Goal: Task Accomplishment & Management: Manage account settings

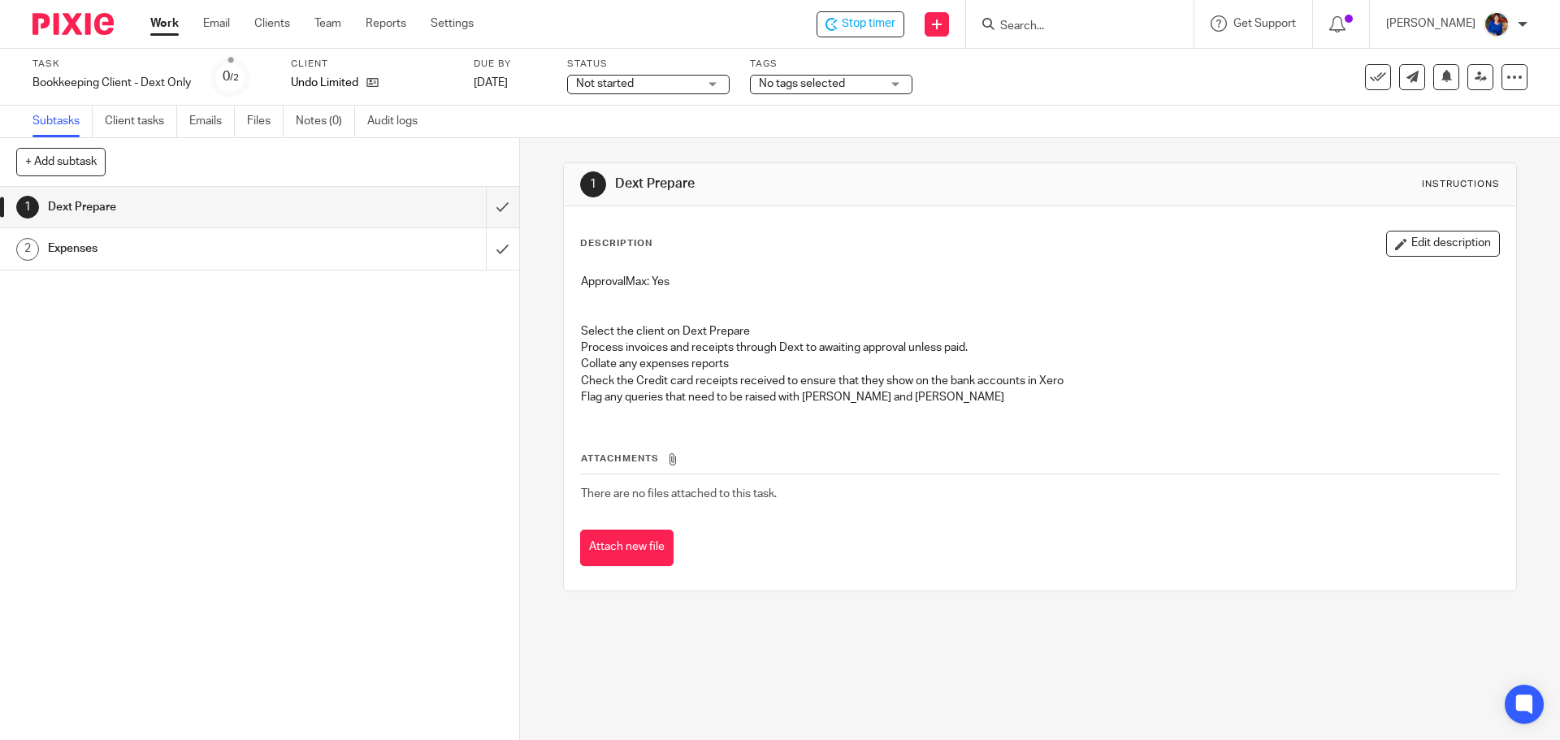
click at [173, 261] on h1 "Expenses" at bounding box center [188, 248] width 281 height 24
click at [125, 252] on h1 "Expenses" at bounding box center [188, 248] width 281 height 24
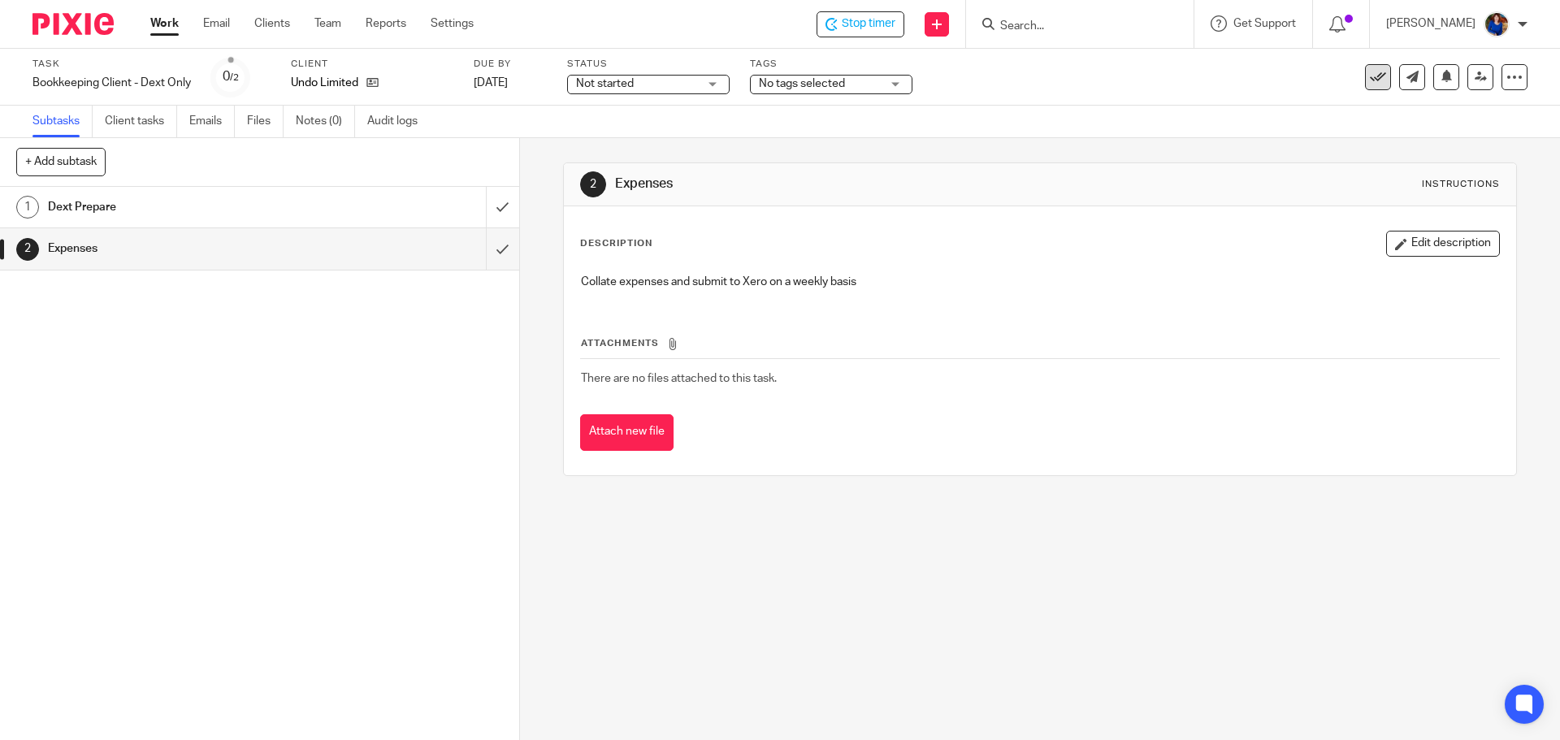
click at [1370, 80] on icon at bounding box center [1378, 77] width 16 height 16
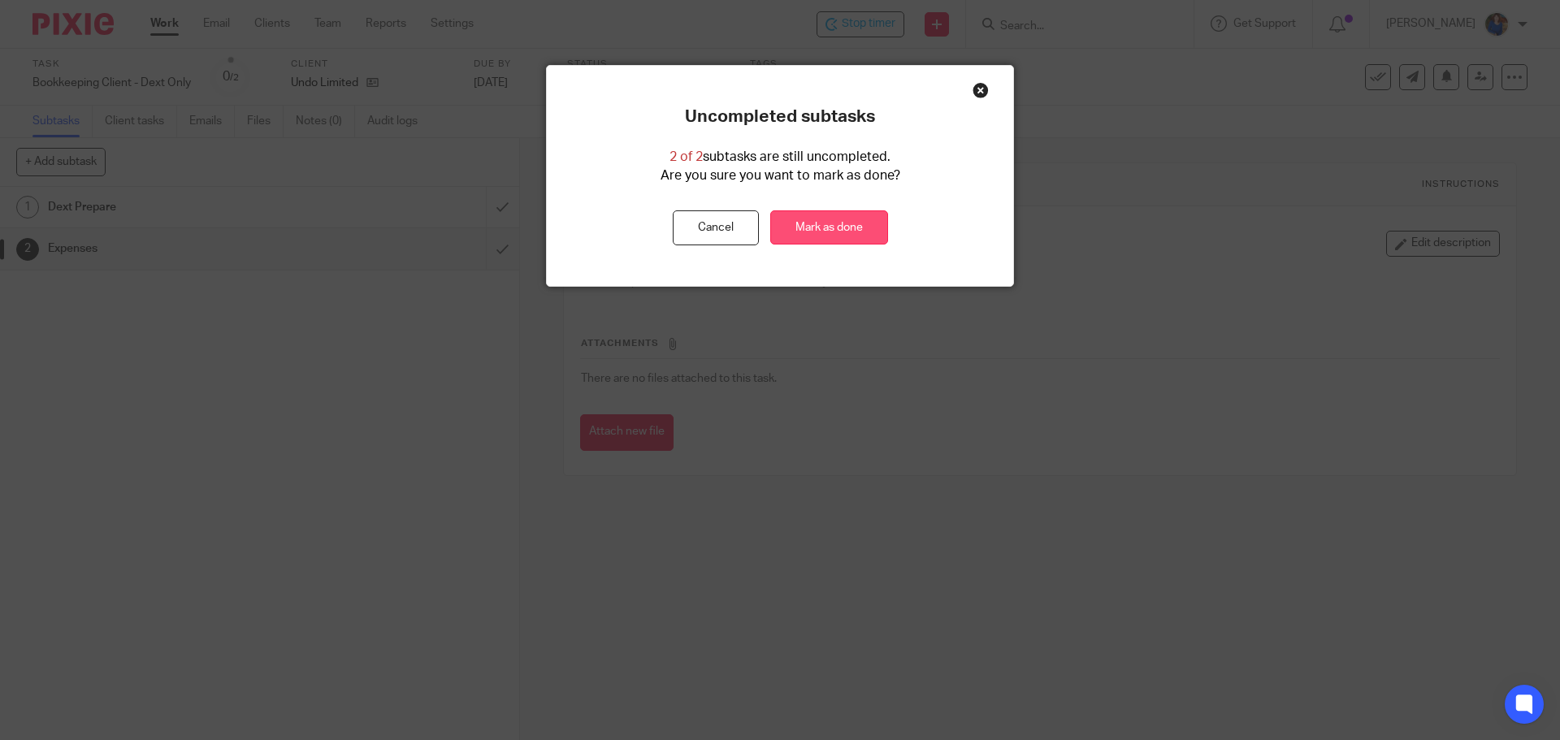
click at [808, 229] on link "Mark as done" at bounding box center [829, 227] width 118 height 35
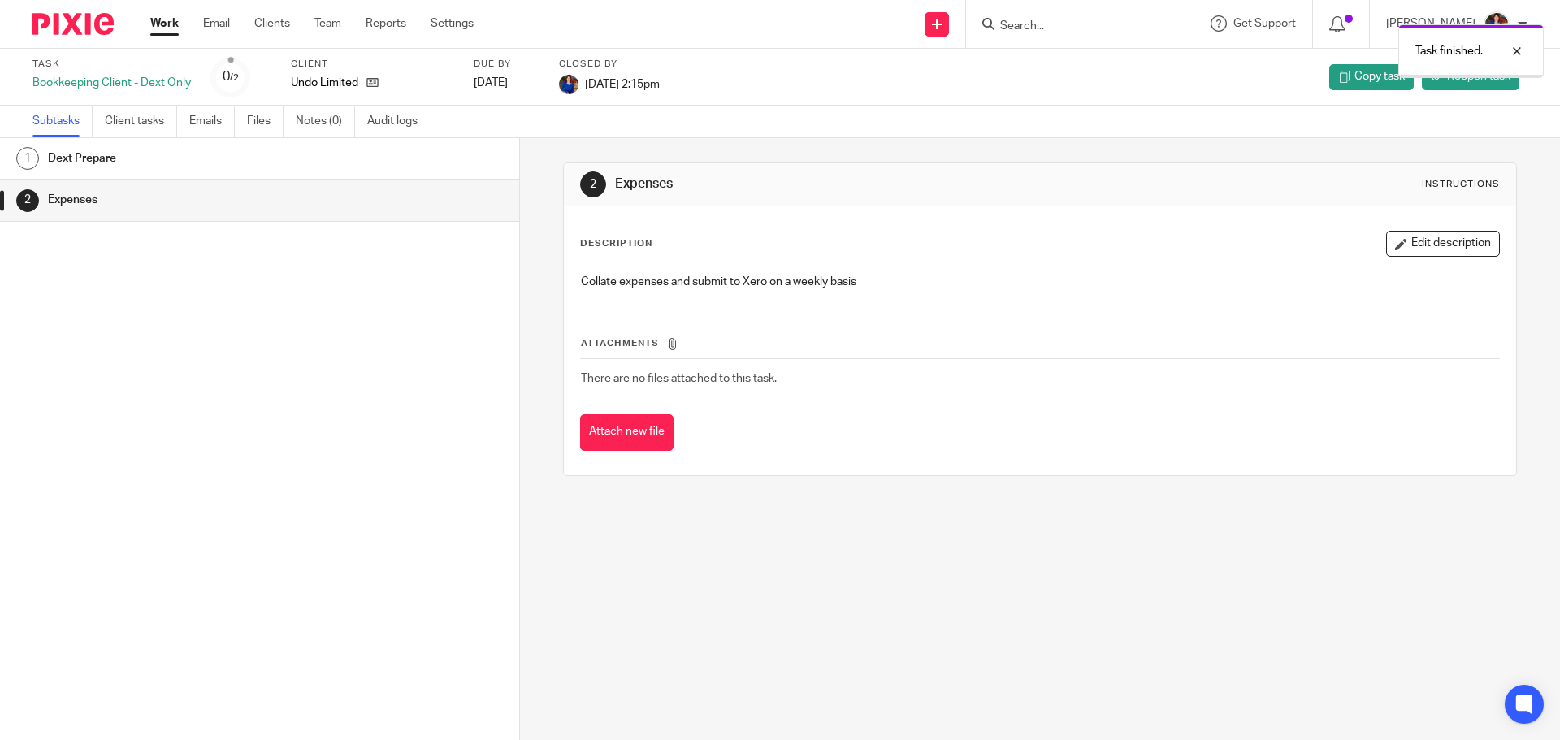
click at [167, 23] on link "Work" at bounding box center [164, 23] width 28 height 16
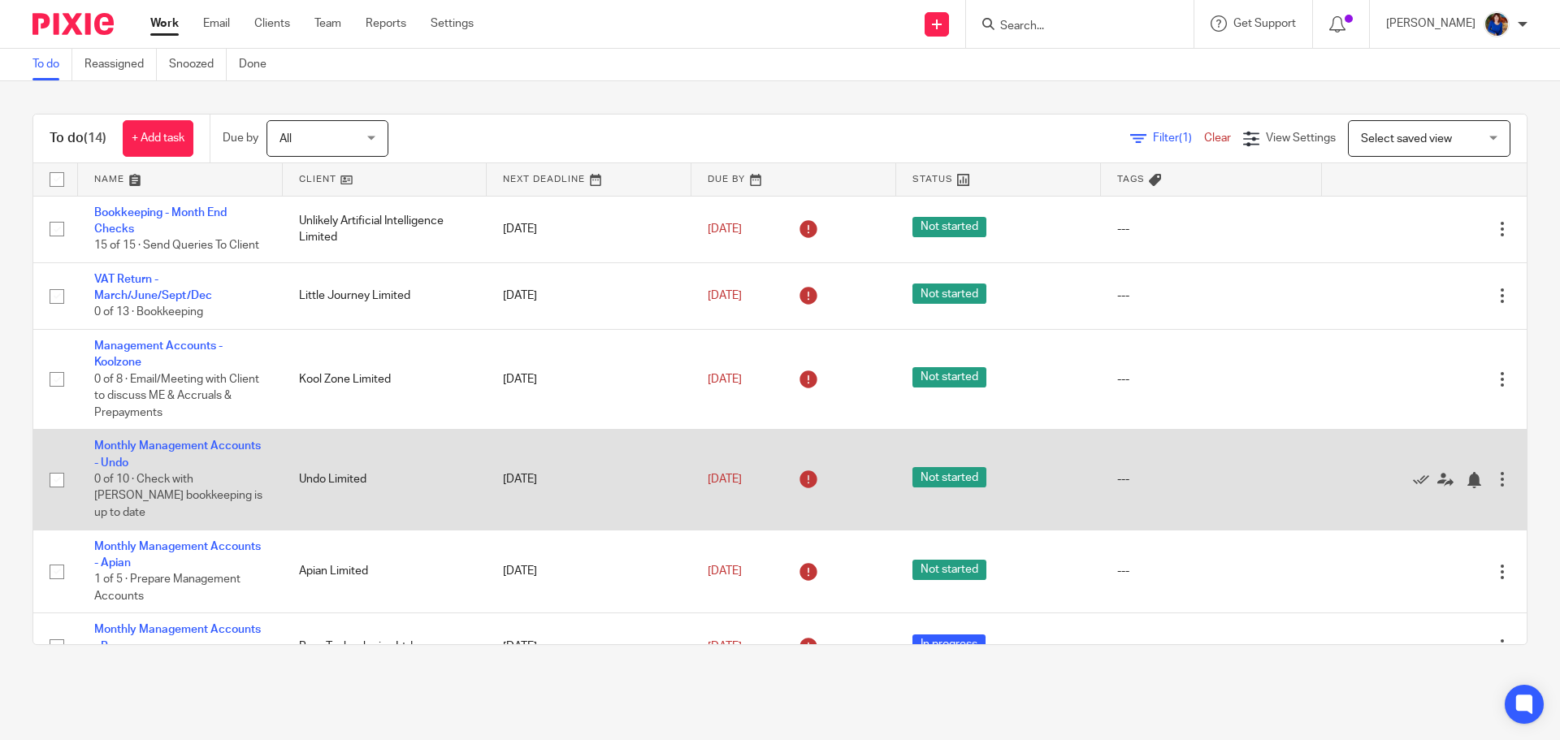
click at [171, 436] on td "Monthly Management Accounts - Undo 0 of 10 · Check with Carol bookkeeping is up…" at bounding box center [180, 480] width 205 height 100
click at [172, 440] on link "Monthly Management Accounts - Undo" at bounding box center [177, 454] width 167 height 28
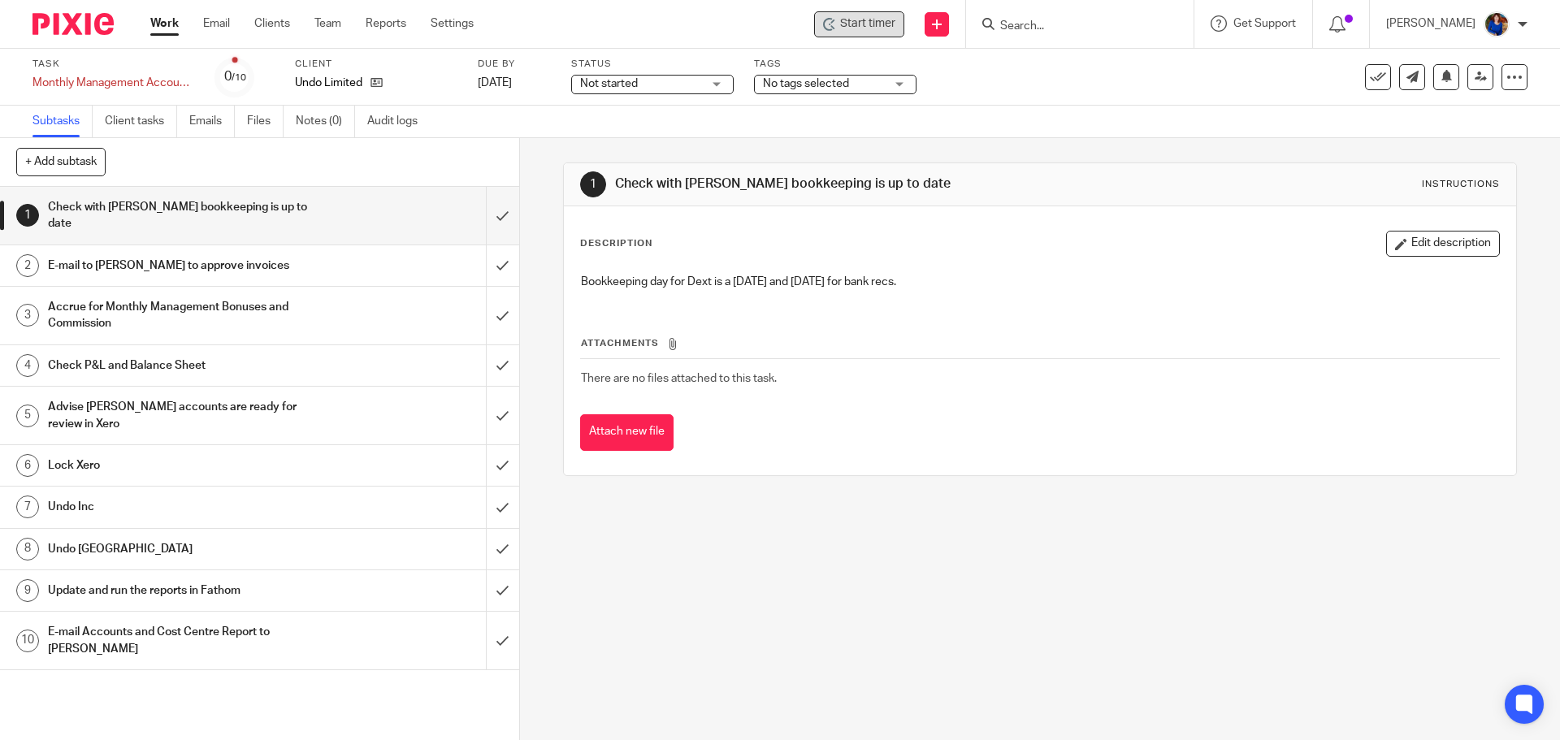
click at [860, 24] on span "Start timer" at bounding box center [867, 23] width 55 height 17
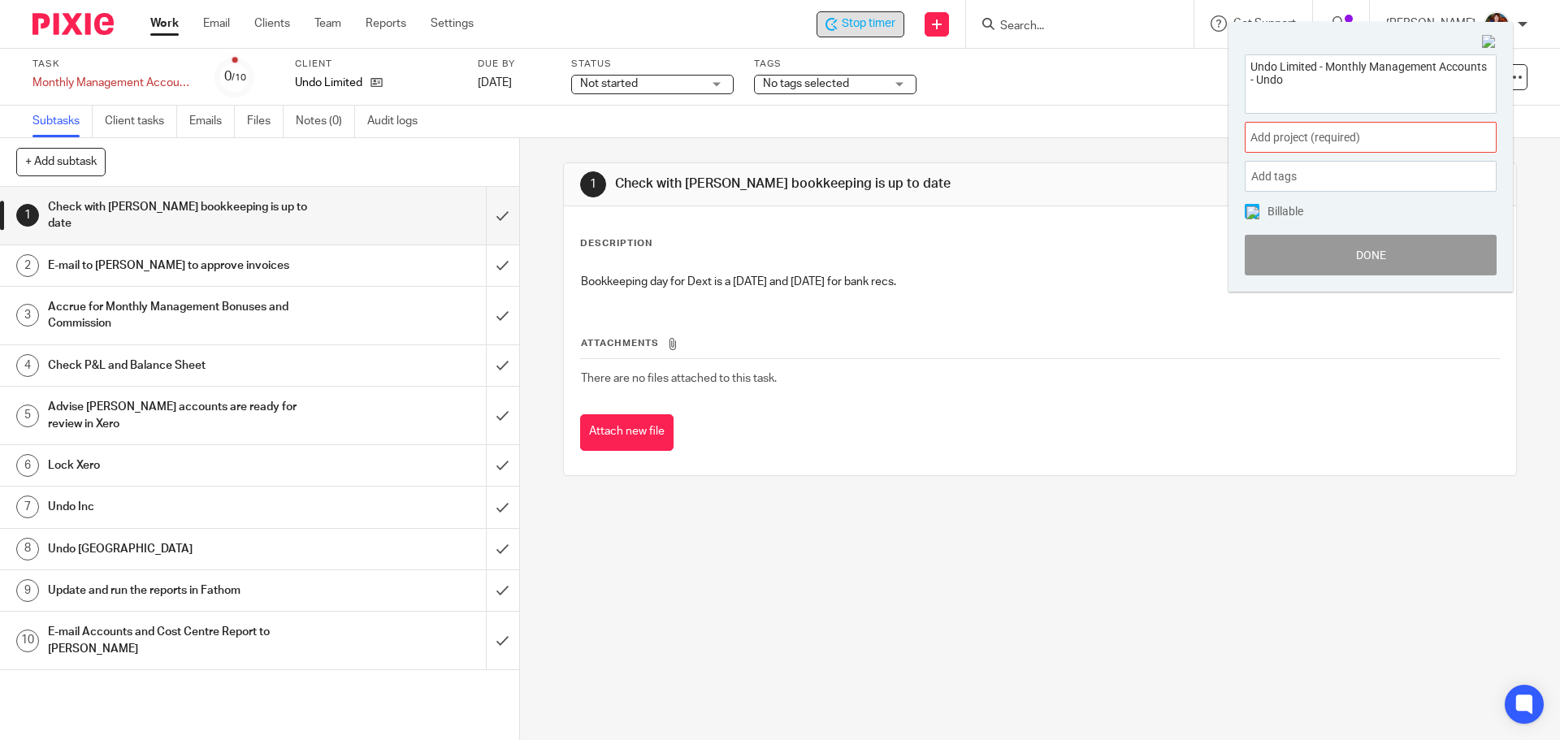
click at [1339, 133] on span "Add project (required) :" at bounding box center [1352, 137] width 205 height 17
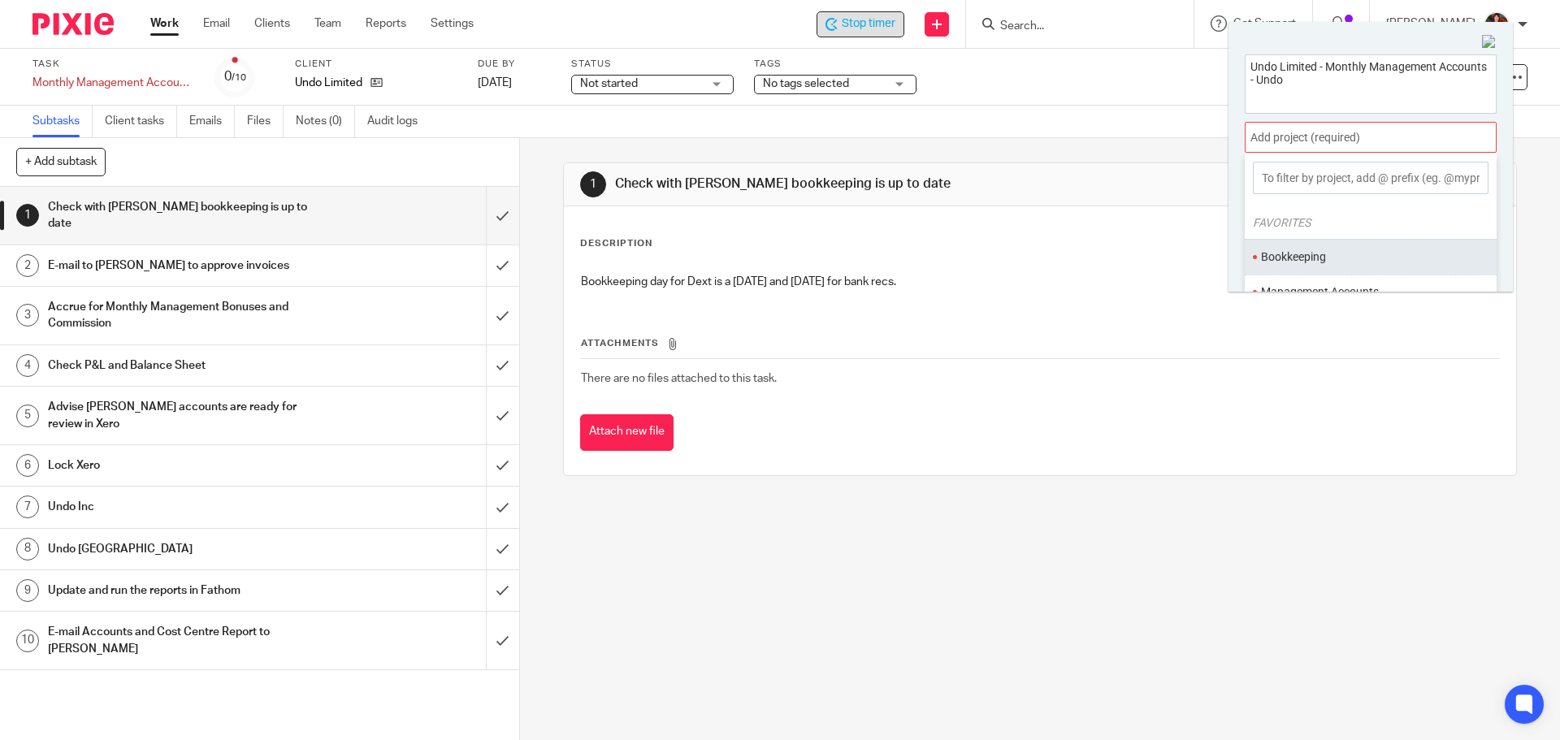
scroll to position [81, 0]
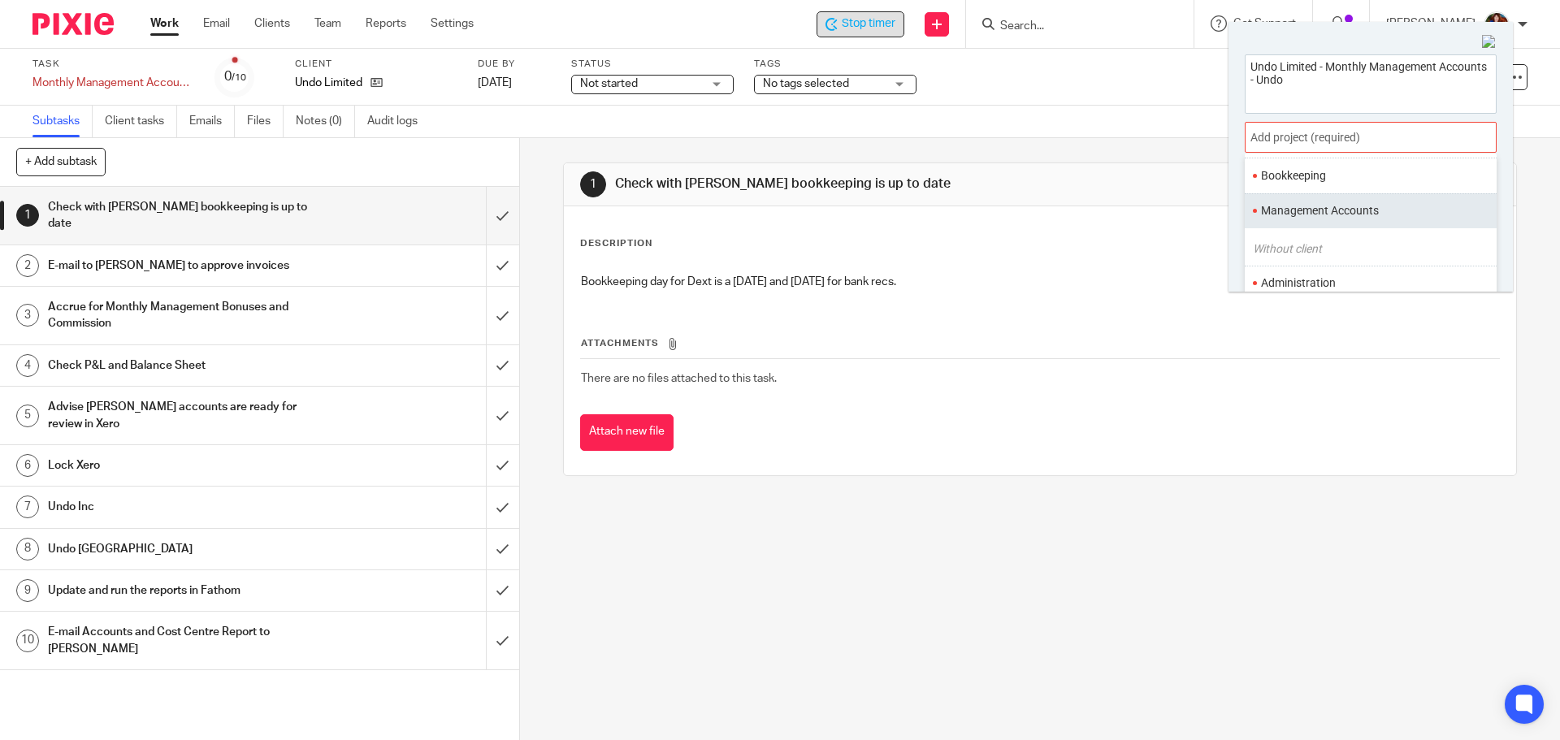
click at [1335, 217] on li "Management Accounts" at bounding box center [1367, 210] width 212 height 17
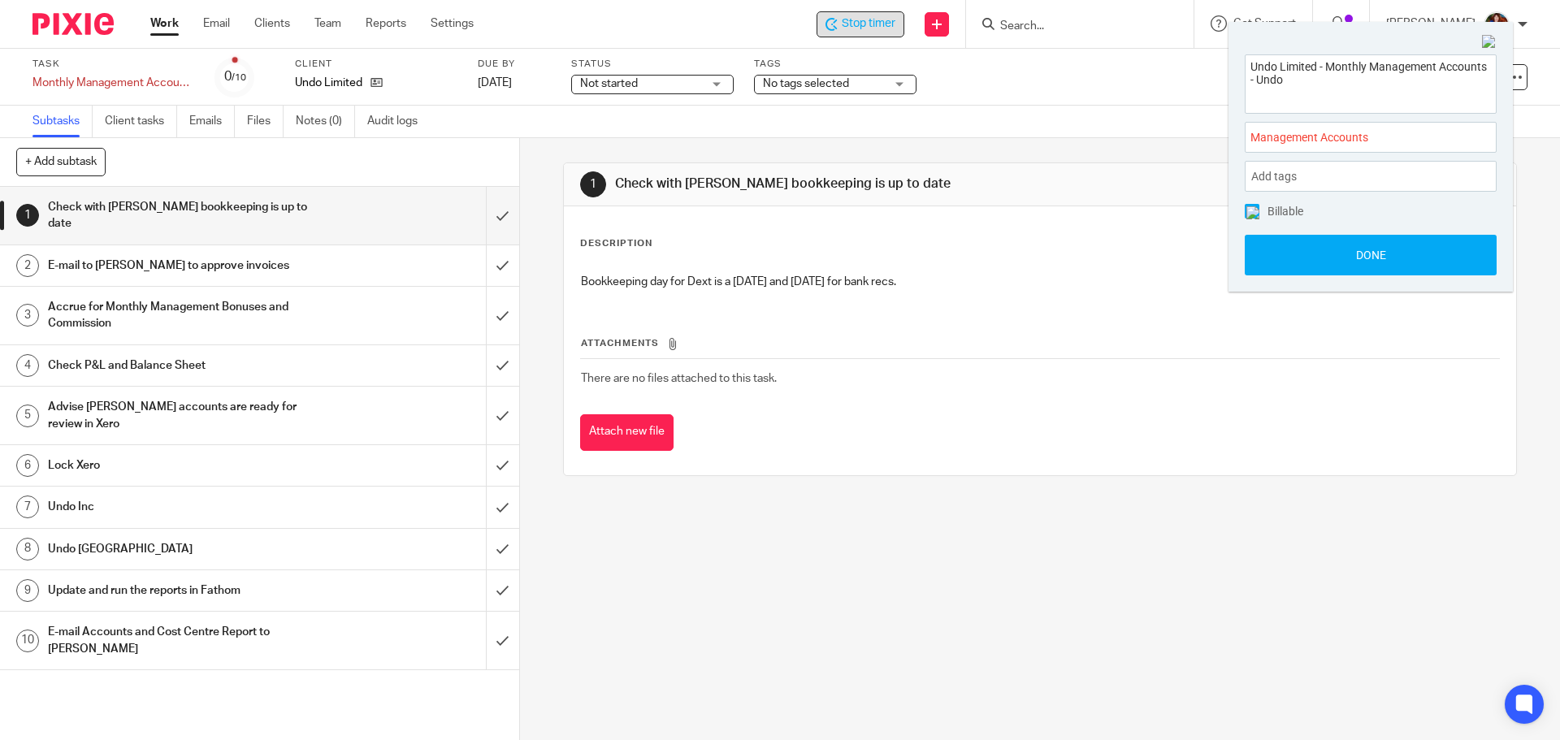
click at [1252, 210] on img at bounding box center [1252, 212] width 13 height 13
click at [1269, 258] on button "Done" at bounding box center [1371, 255] width 252 height 41
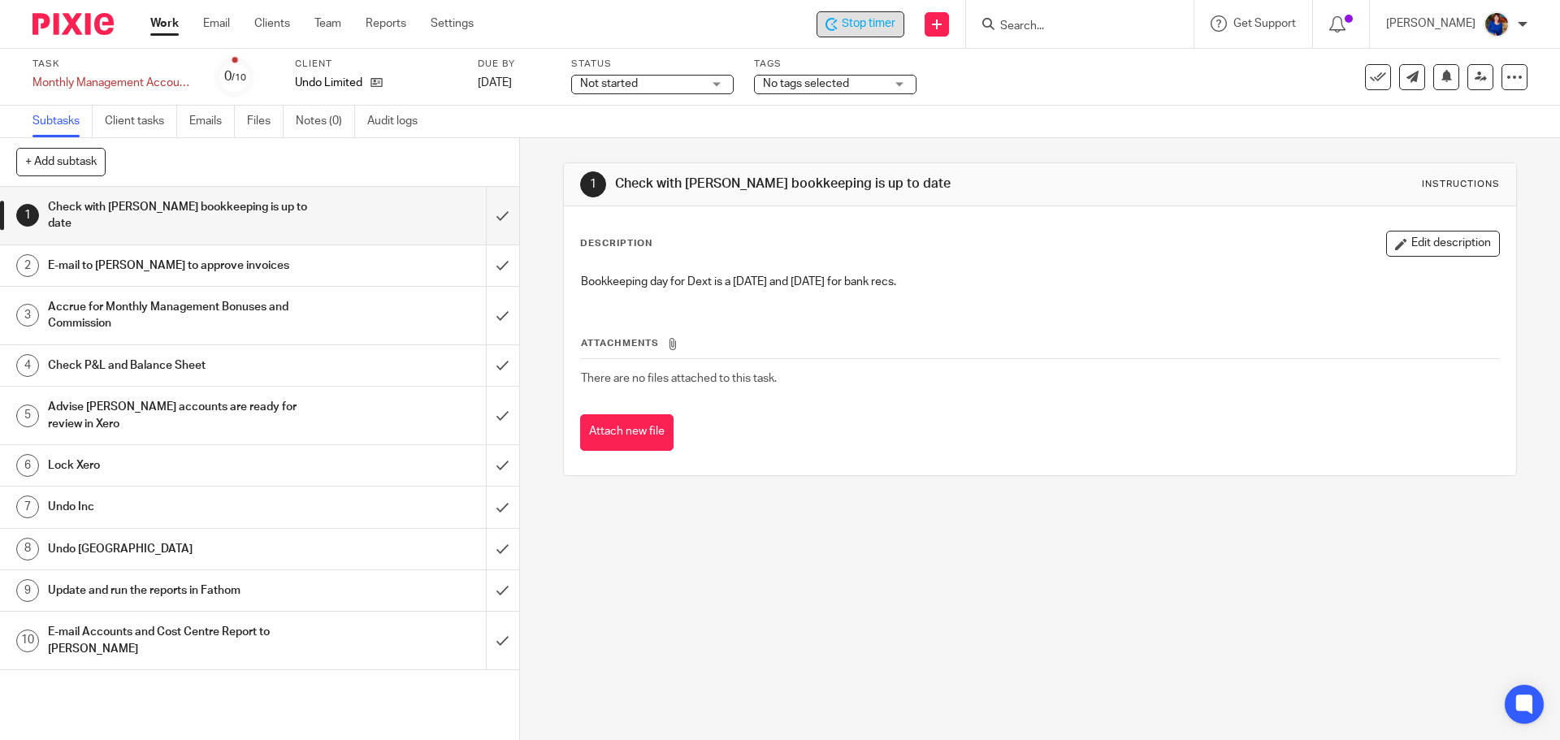
click at [881, 25] on span "Stop timer" at bounding box center [869, 23] width 54 height 17
click at [1039, 31] on input "Search" at bounding box center [1072, 27] width 146 height 15
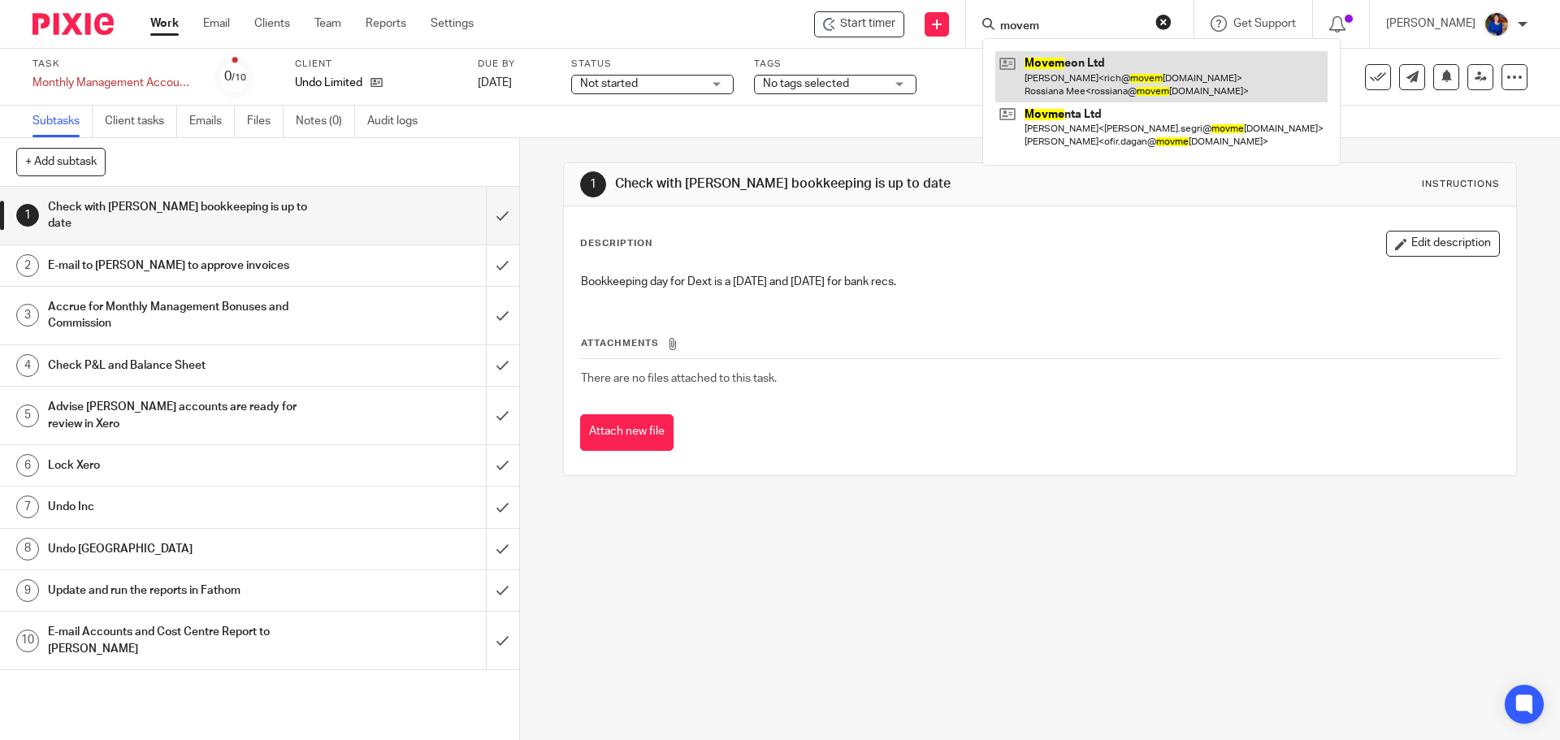
type input "movem"
click at [1070, 75] on link at bounding box center [1161, 76] width 332 height 50
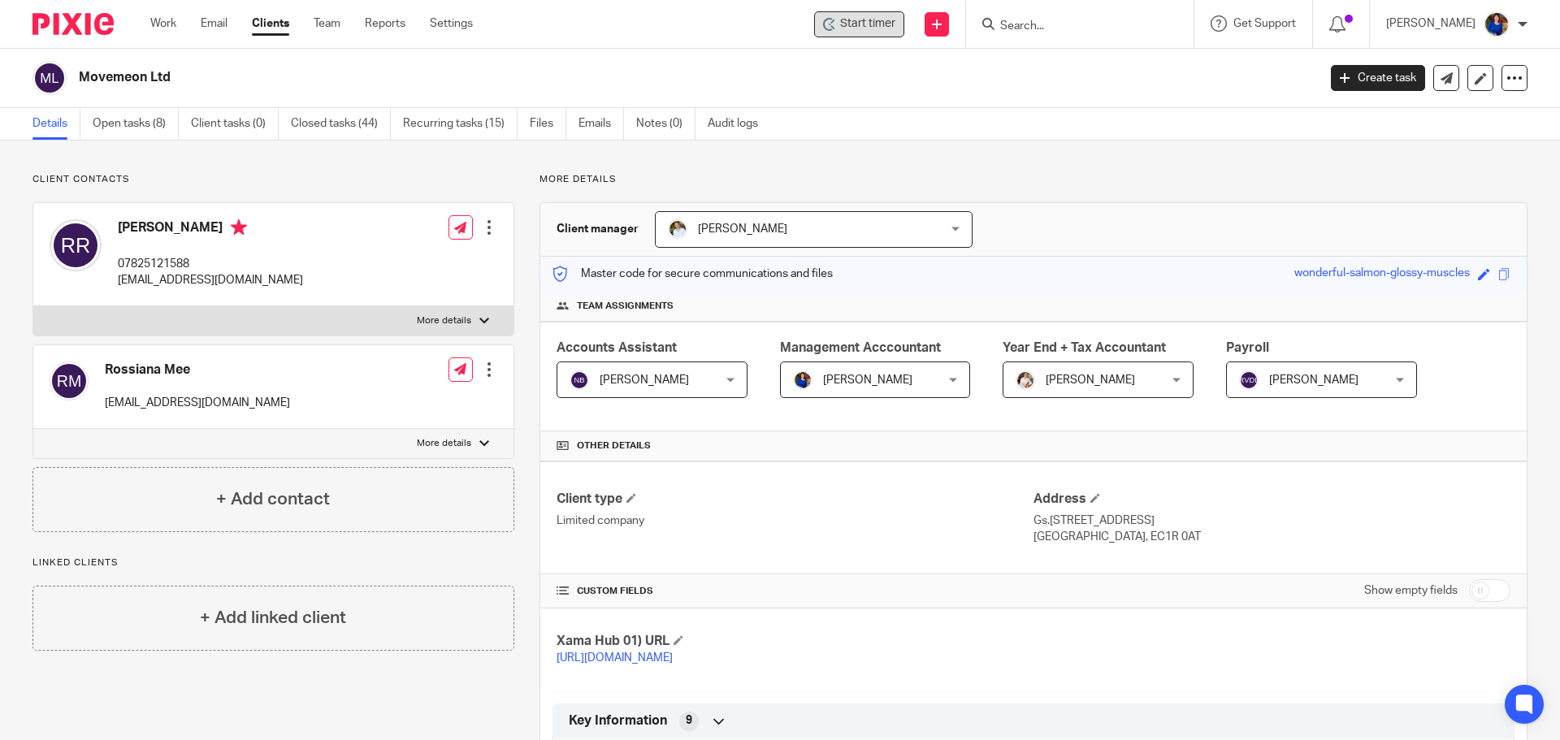
click at [869, 26] on span "Start timer" at bounding box center [867, 23] width 55 height 17
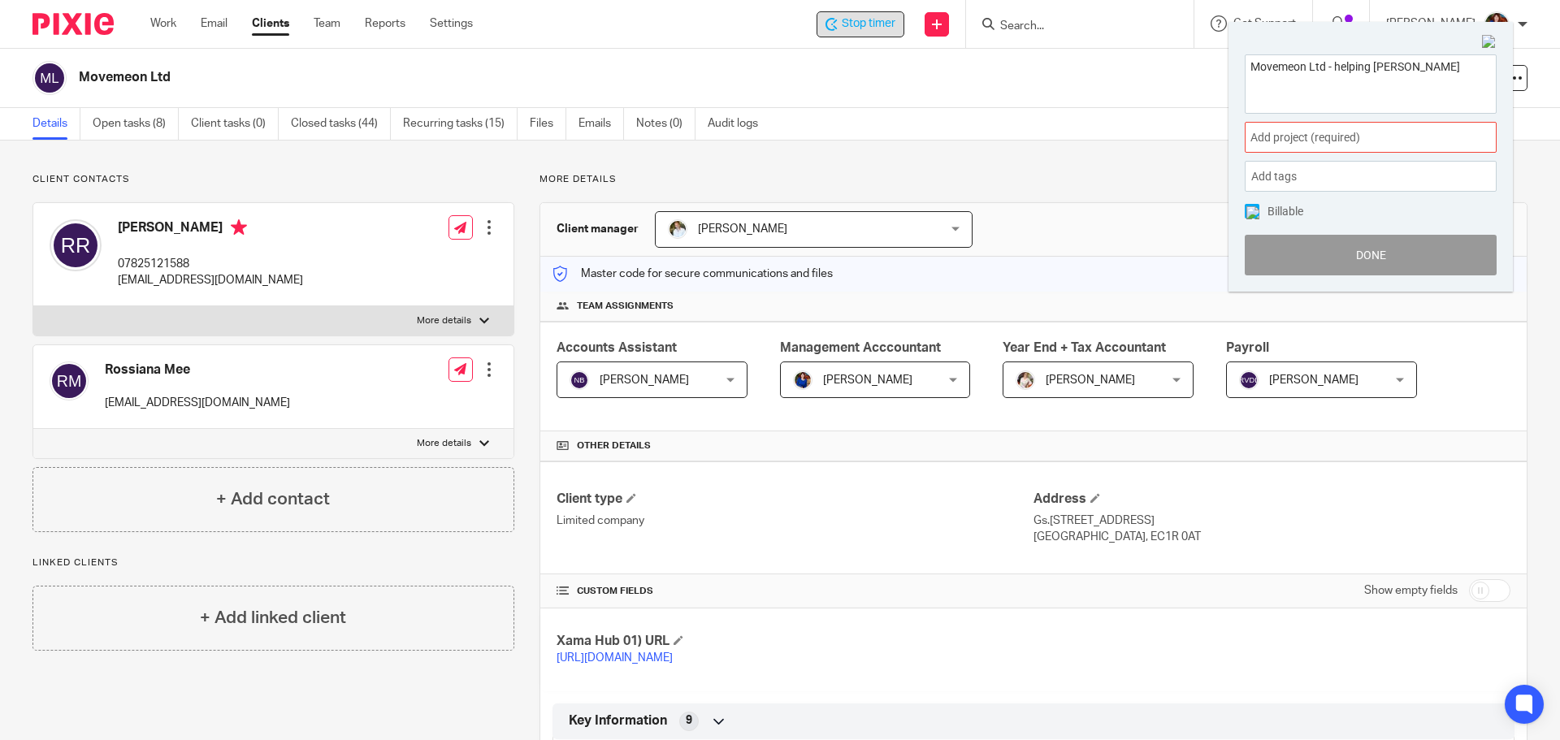
type textarea "Movemeon Ltd - helping Neil"
click at [1313, 130] on span "Add project (required) :" at bounding box center [1352, 137] width 205 height 17
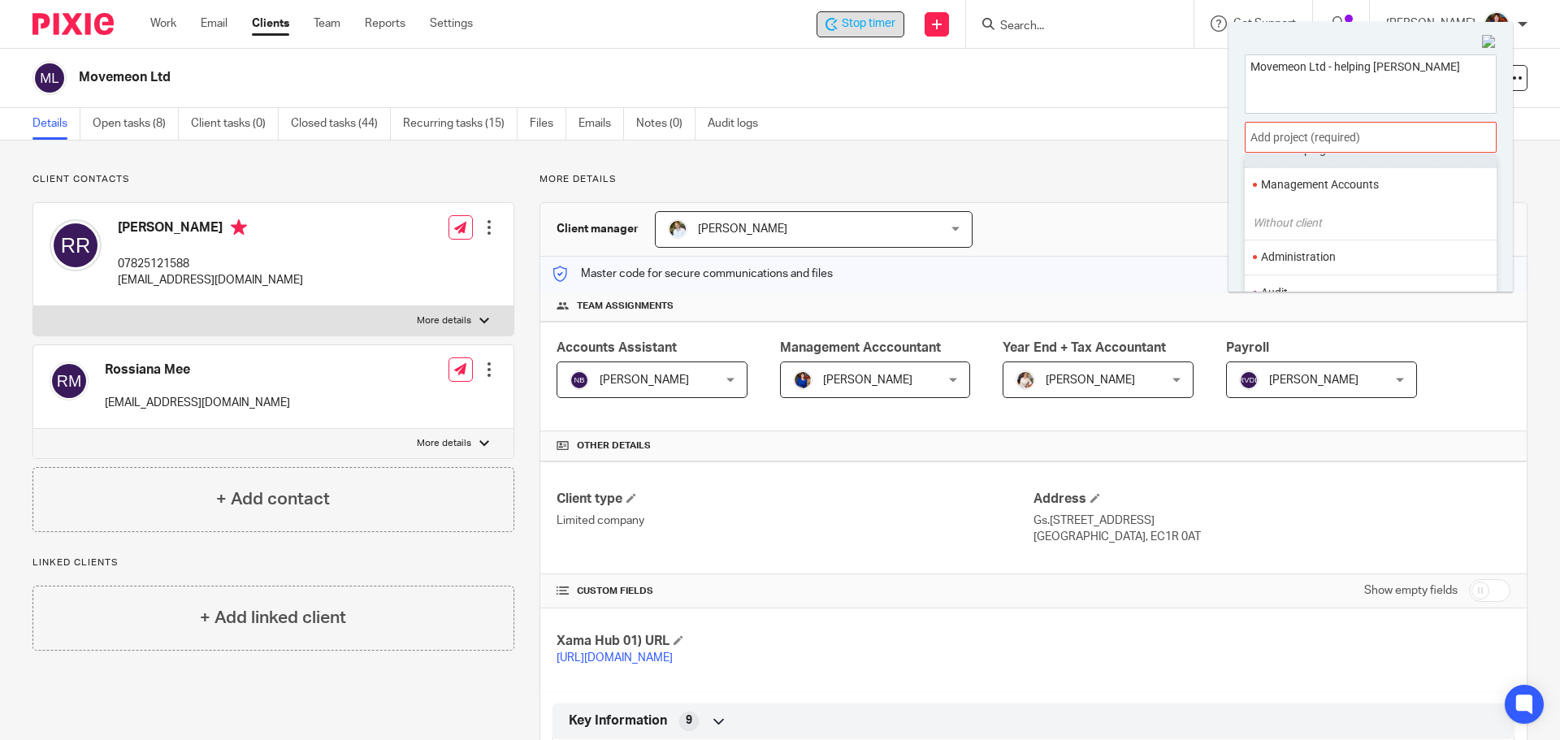
scroll to position [81, 0]
drag, startPoint x: 1301, startPoint y: 205, endPoint x: 1292, endPoint y: 206, distance: 9.1
click at [1301, 206] on li "Management Accounts" at bounding box center [1367, 210] width 212 height 17
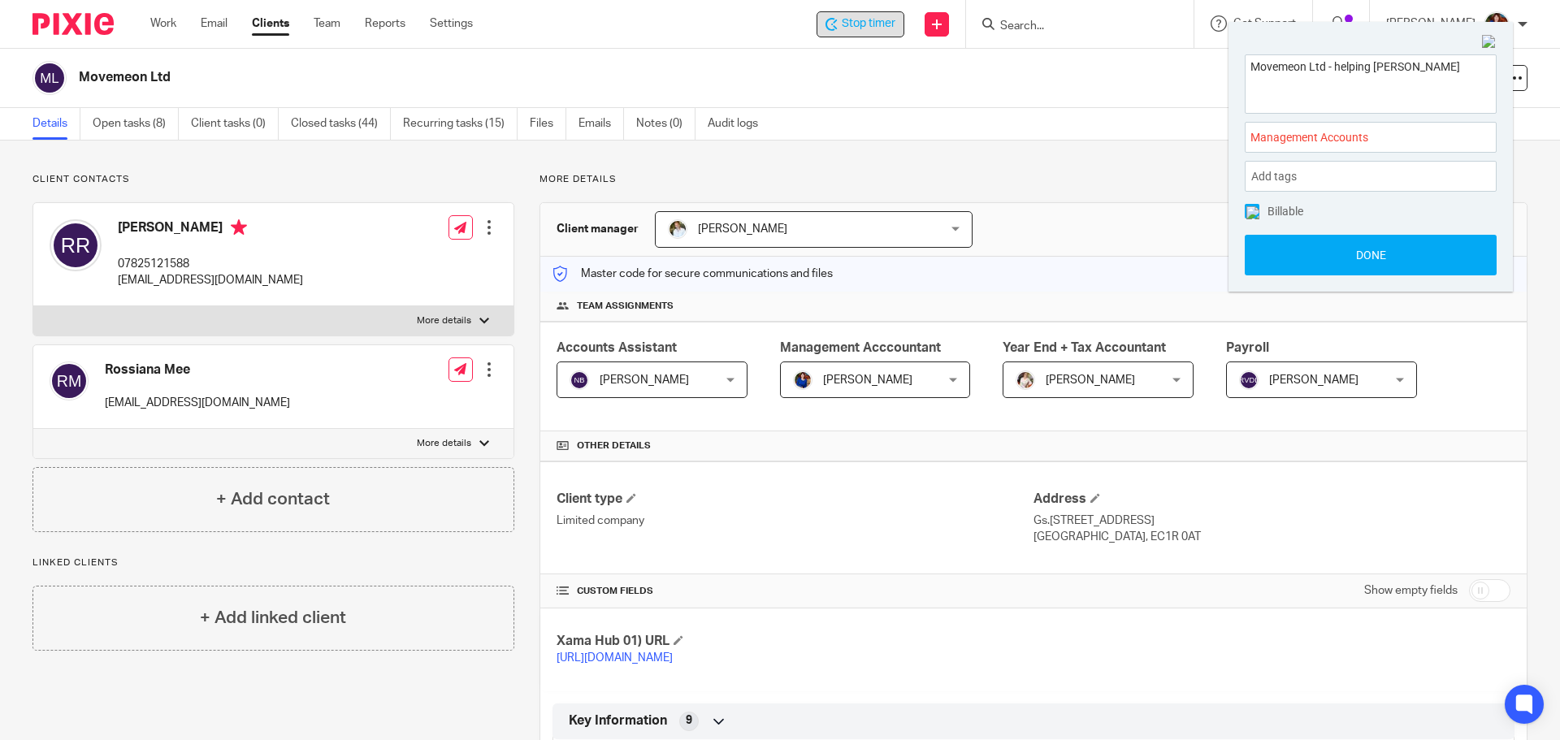
drag, startPoint x: 1259, startPoint y: 208, endPoint x: 1259, endPoint y: 223, distance: 14.6
click at [1259, 210] on span at bounding box center [1252, 211] width 15 height 15
click at [1260, 255] on button "Done" at bounding box center [1371, 255] width 252 height 41
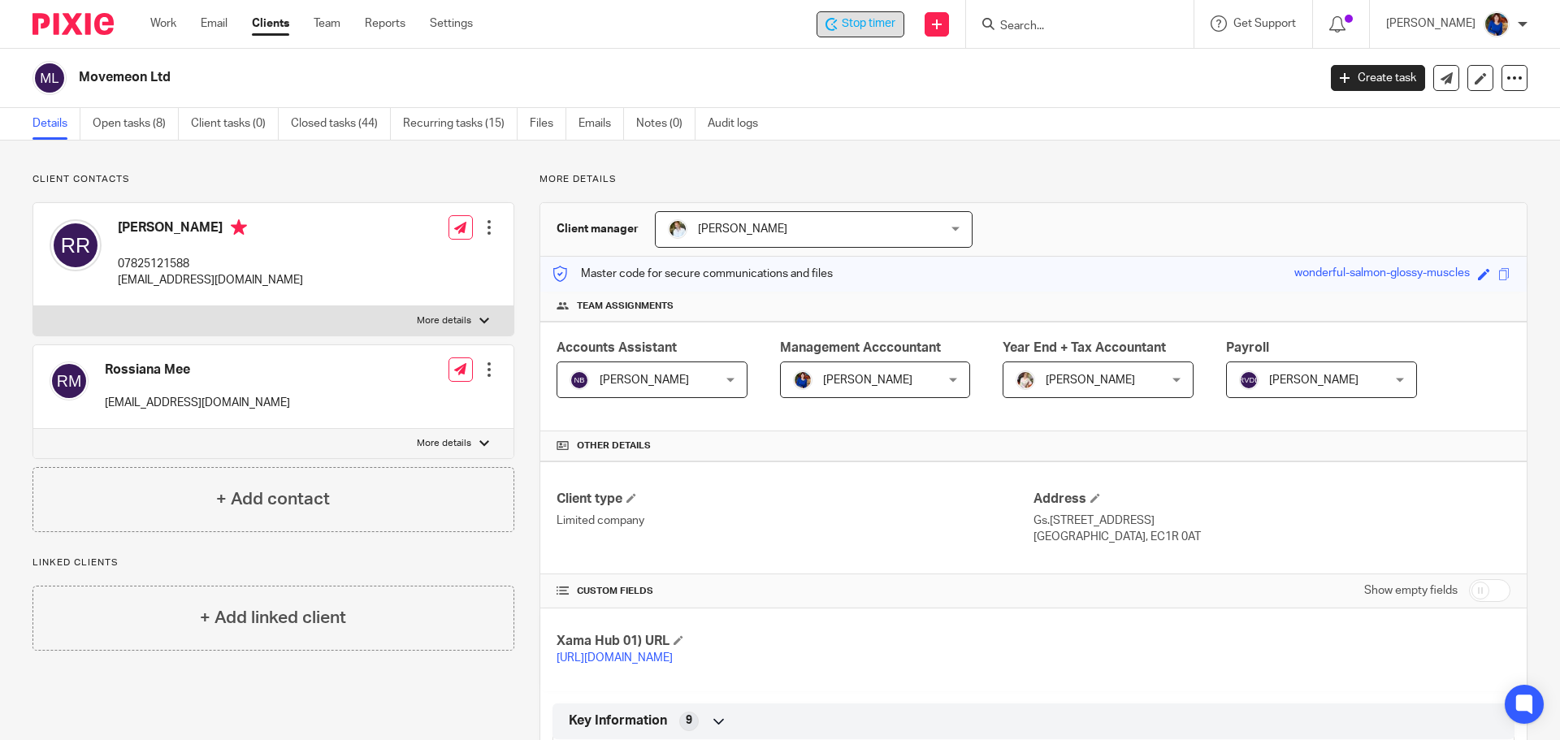
click at [878, 20] on span "Stop timer" at bounding box center [869, 23] width 54 height 17
click at [167, 15] on div "Work Email Clients Team Reports Settings Work Email Clients Team Reports Settin…" at bounding box center [315, 24] width 363 height 48
click at [171, 21] on link "Work" at bounding box center [163, 23] width 26 height 16
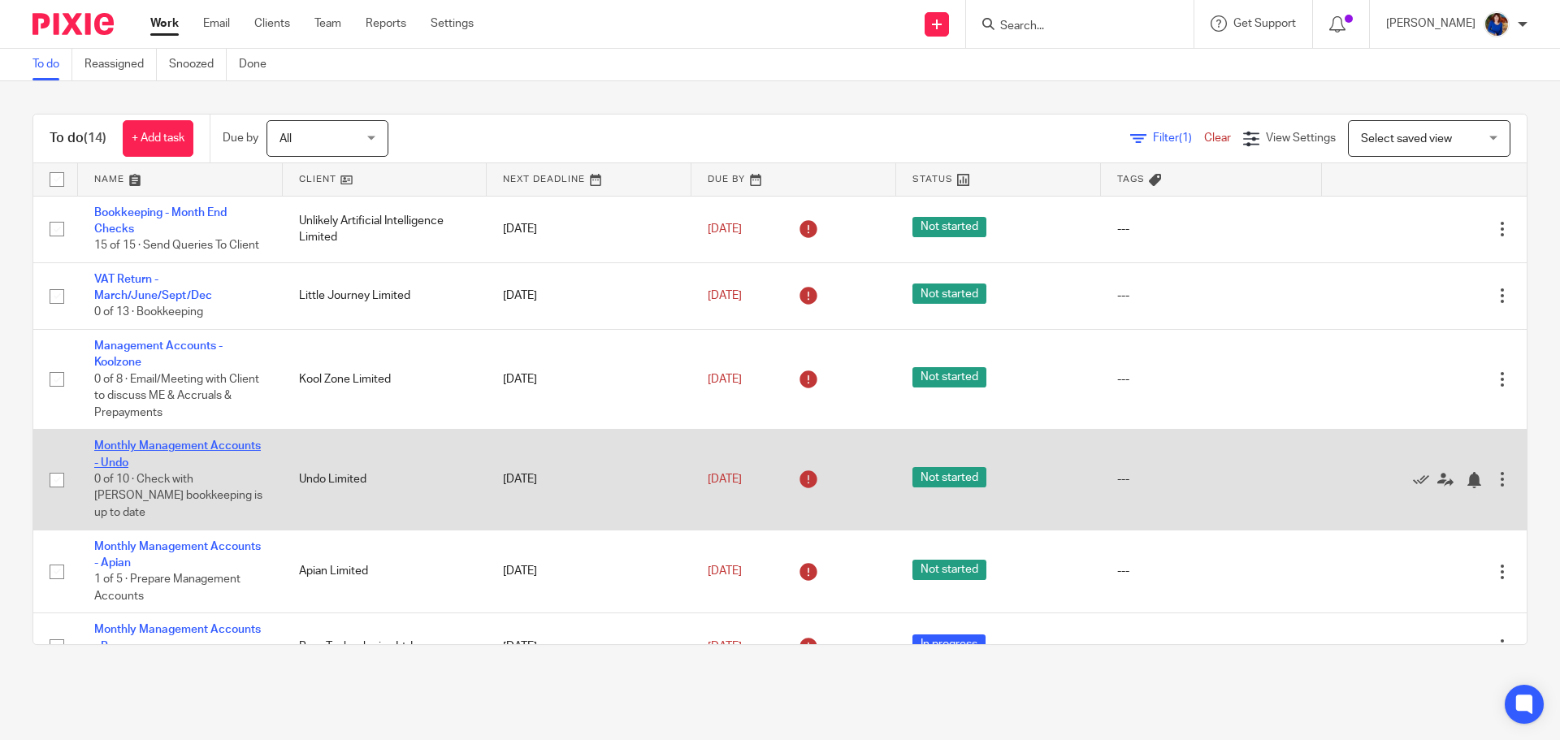
click at [176, 440] on link "Monthly Management Accounts - Undo" at bounding box center [177, 454] width 167 height 28
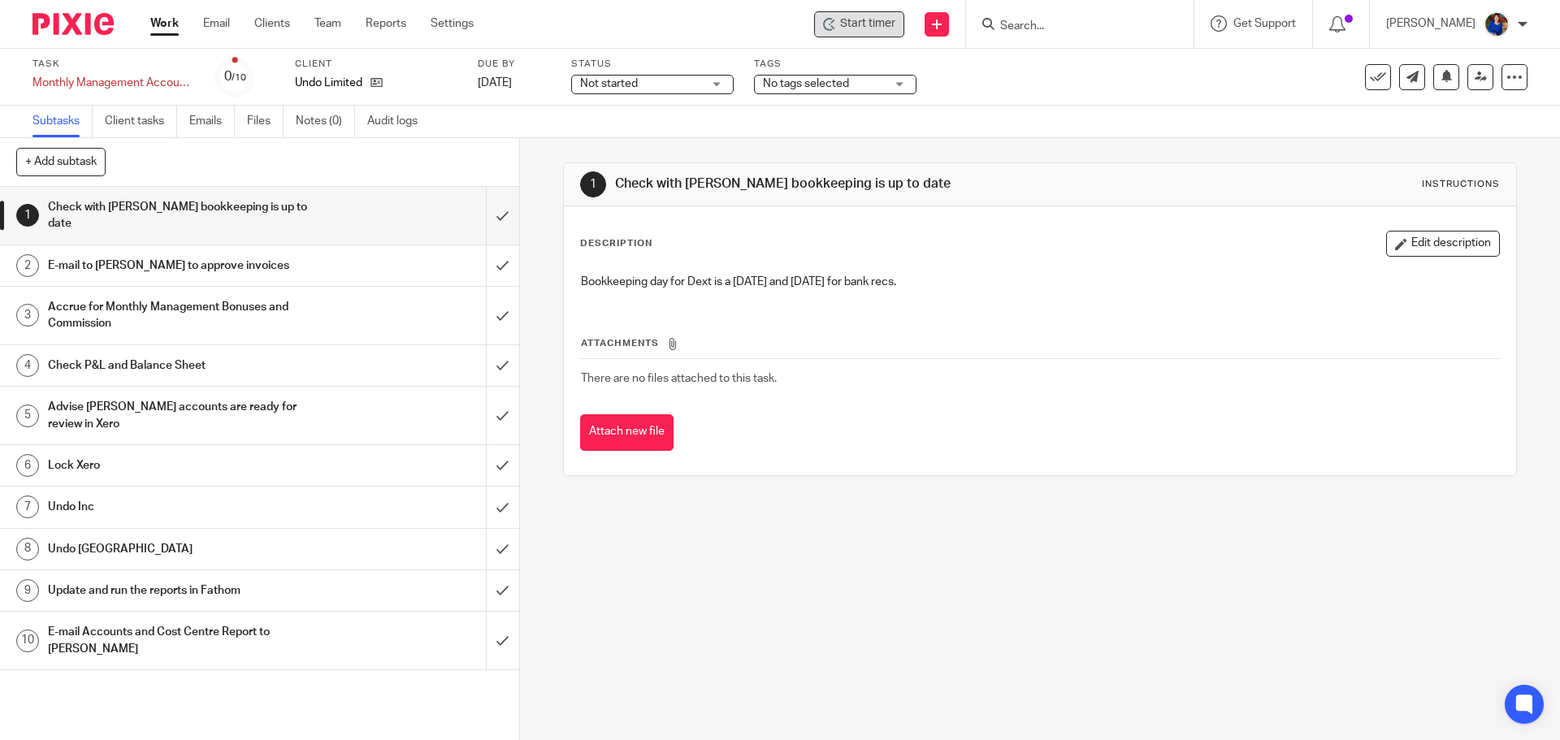
click at [840, 18] on span "Start timer" at bounding box center [867, 23] width 55 height 17
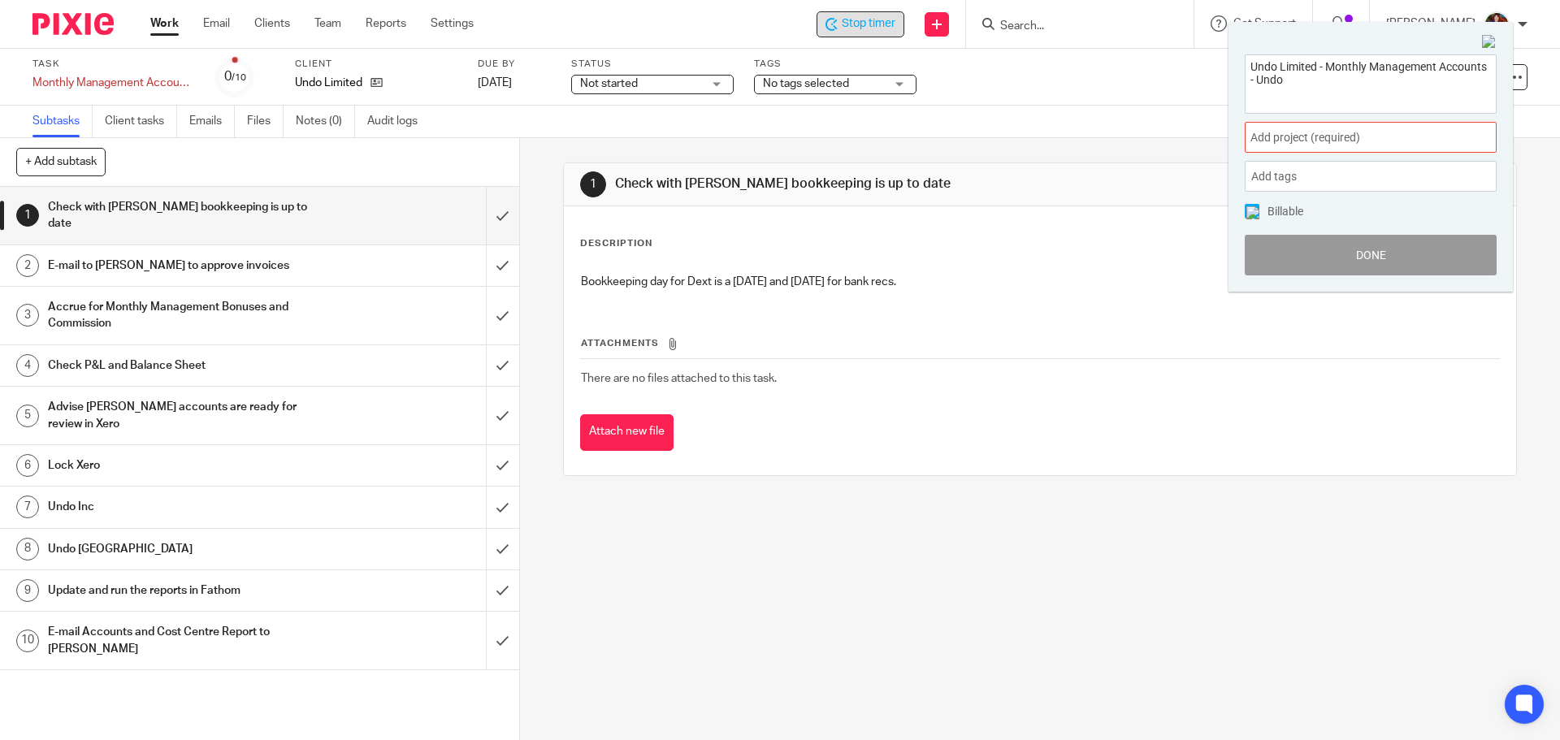
click at [1331, 127] on div "Add project (required) :" at bounding box center [1371, 137] width 252 height 31
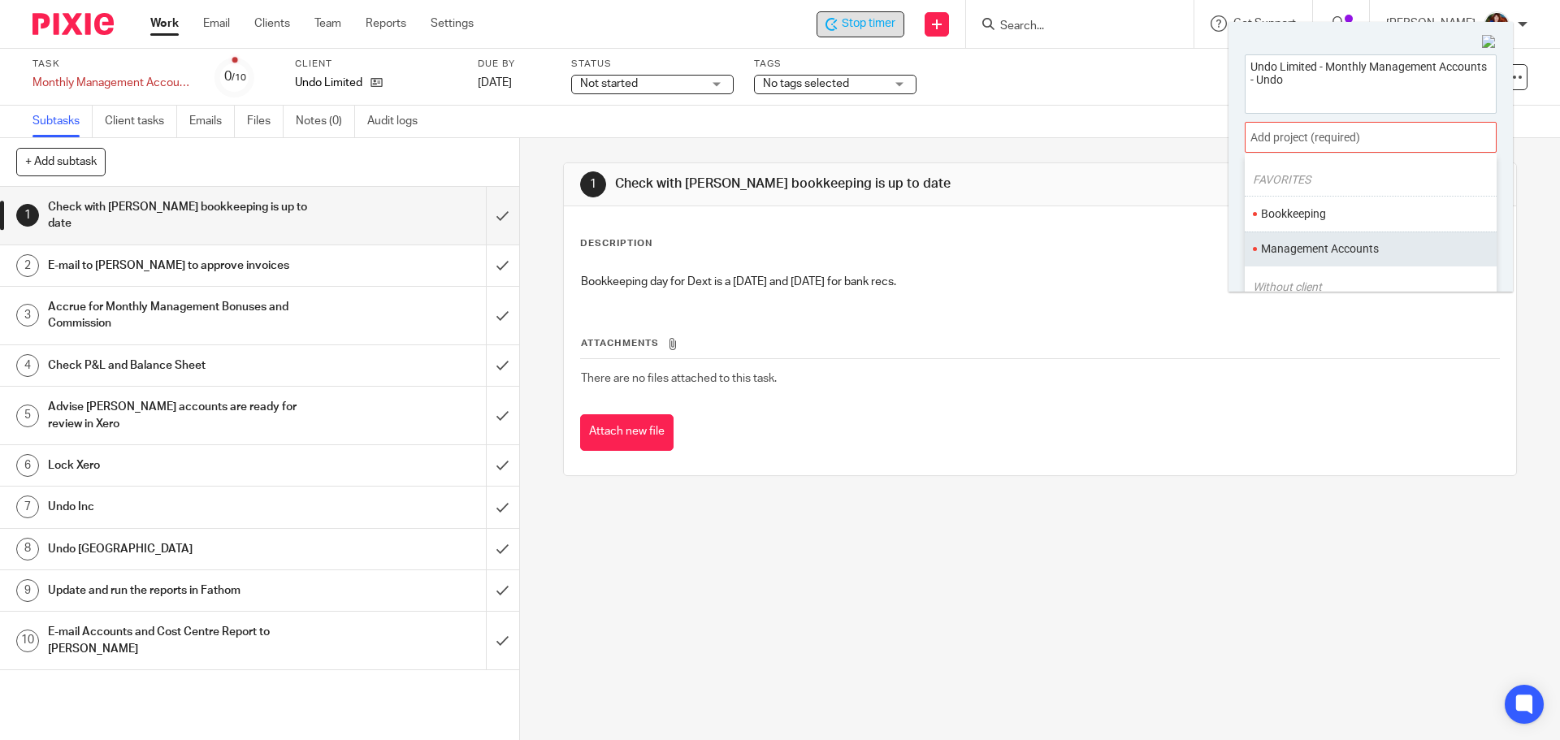
scroll to position [81, 0]
click at [1339, 208] on li "Management Accounts" at bounding box center [1367, 210] width 212 height 17
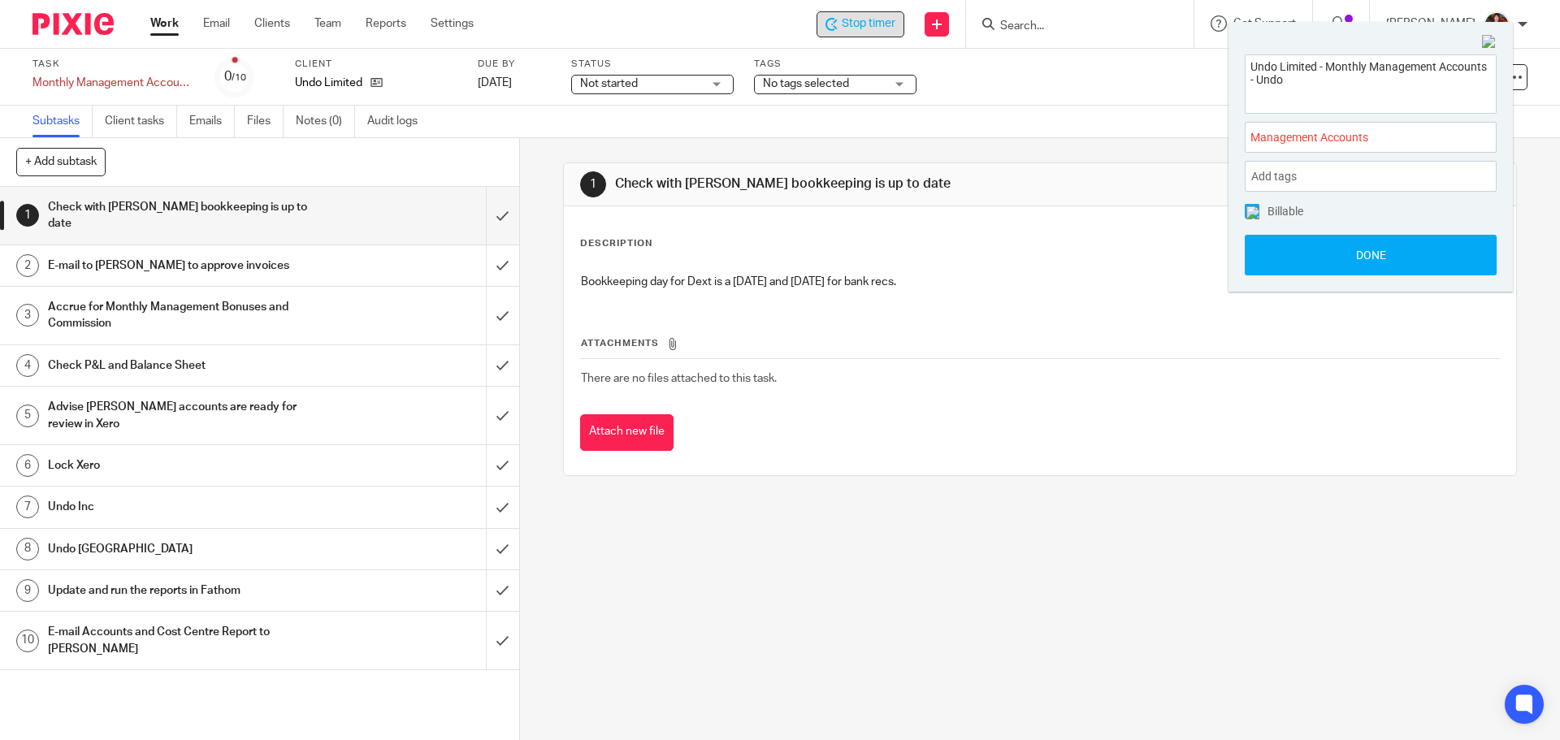
drag, startPoint x: 1255, startPoint y: 208, endPoint x: 1262, endPoint y: 226, distance: 19.0
click at [1255, 209] on img at bounding box center [1252, 212] width 13 height 13
click at [1263, 247] on button "Done" at bounding box center [1371, 255] width 252 height 41
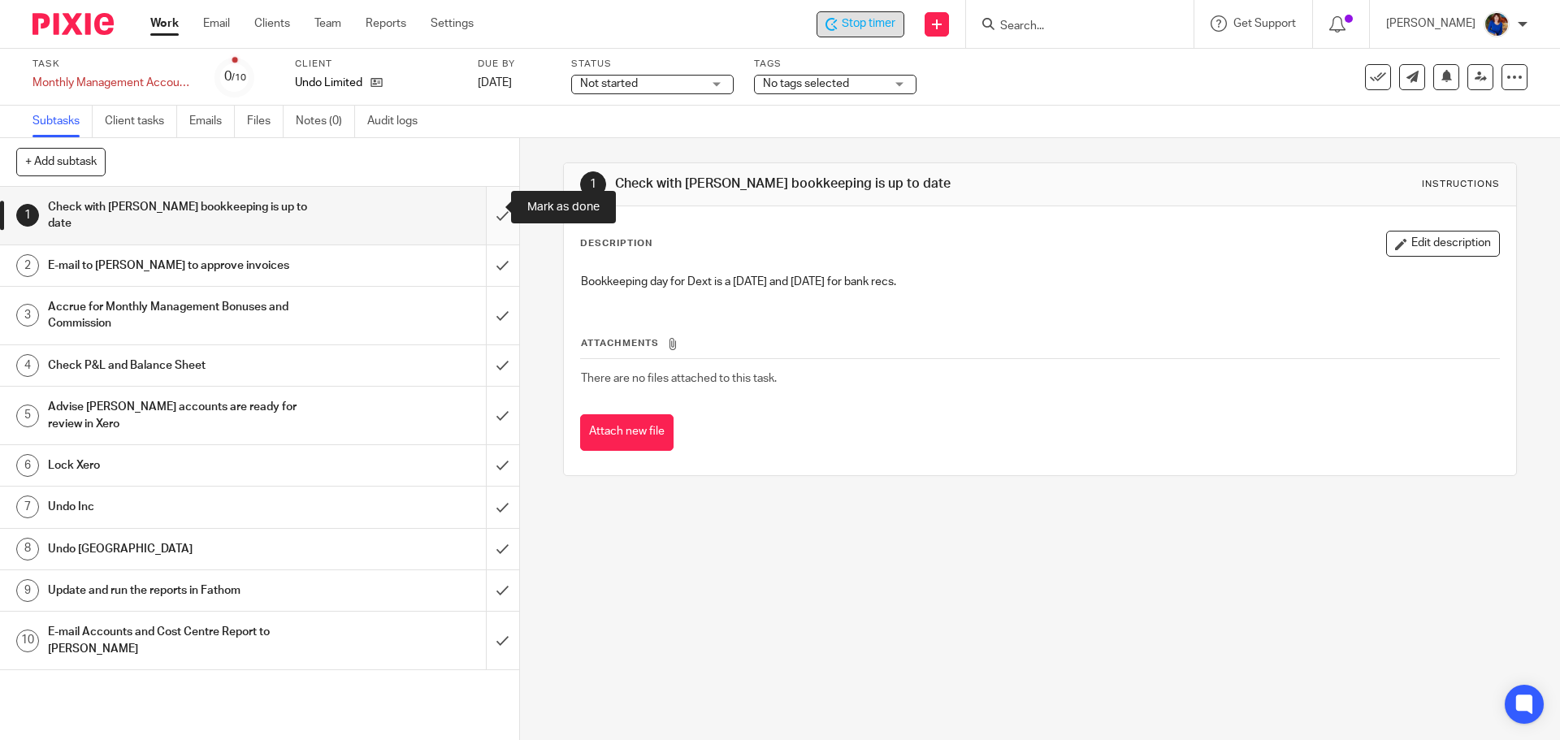
click at [501, 200] on input "submit" at bounding box center [259, 216] width 519 height 58
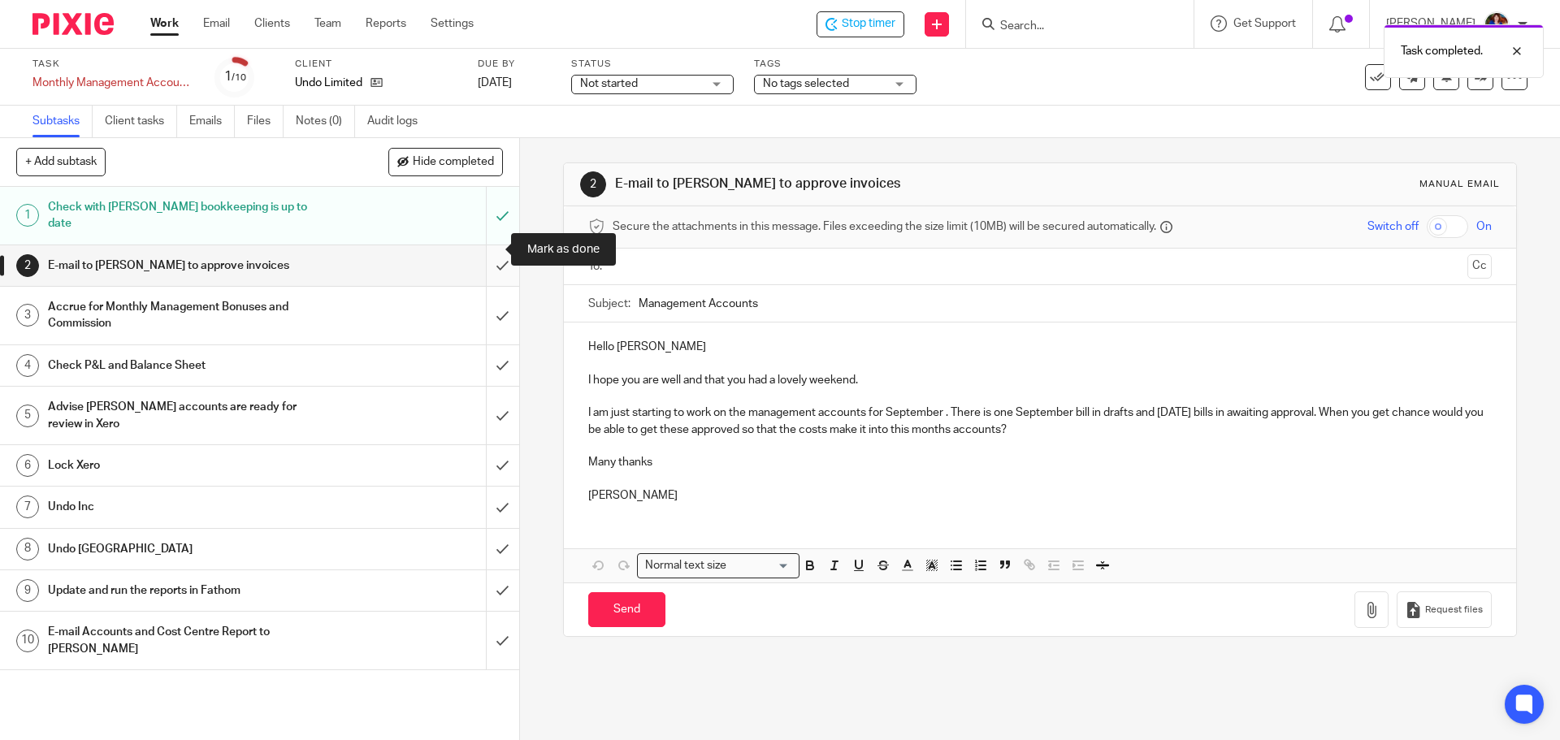
click at [490, 245] on input "submit" at bounding box center [259, 265] width 519 height 41
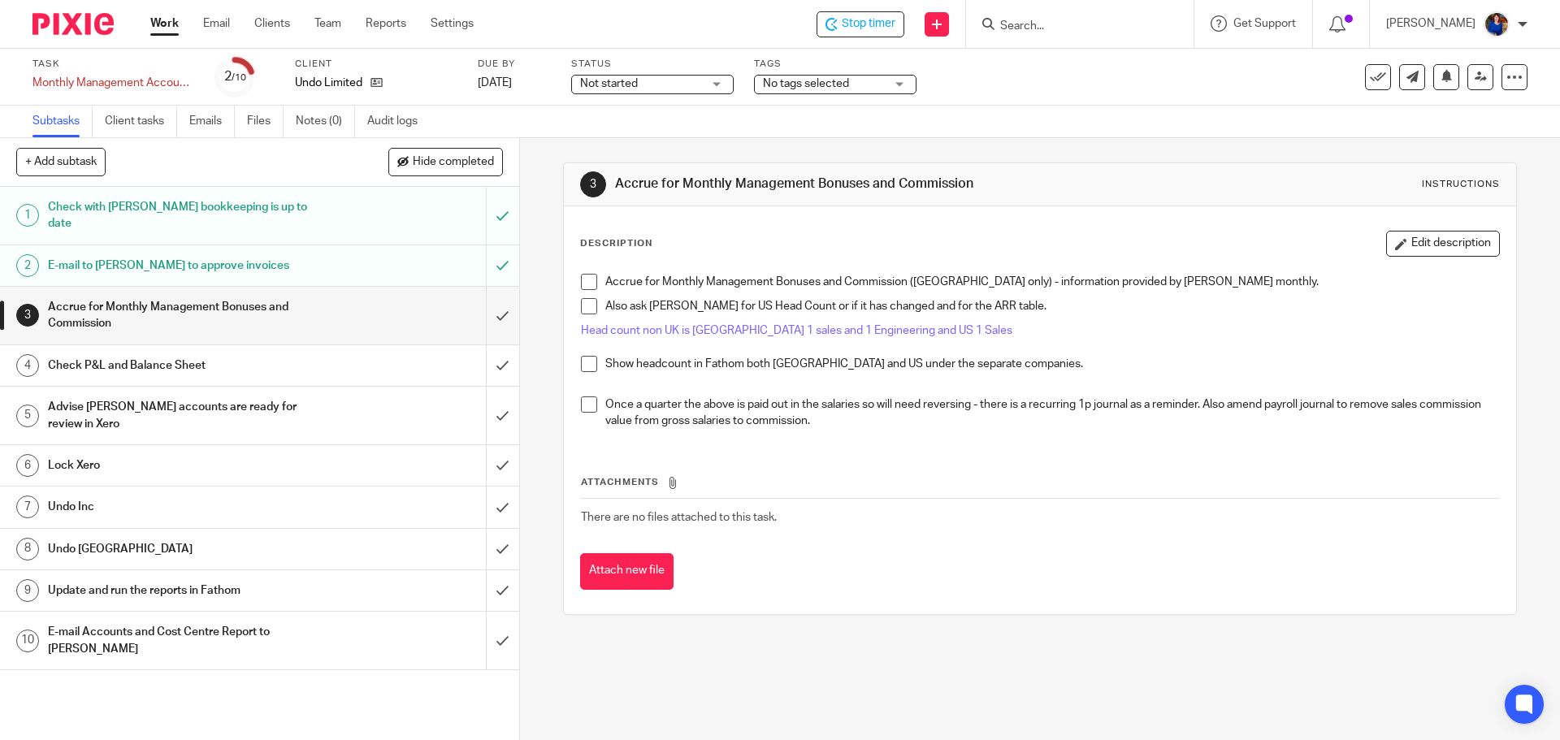
click at [152, 353] on h1 "Check P&L and Balance Sheet" at bounding box center [188, 365] width 281 height 24
